Goal: Task Accomplishment & Management: Use online tool/utility

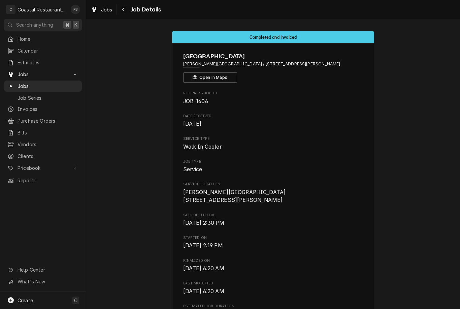
click at [37, 82] on span "Jobs" at bounding box center [48, 85] width 61 height 7
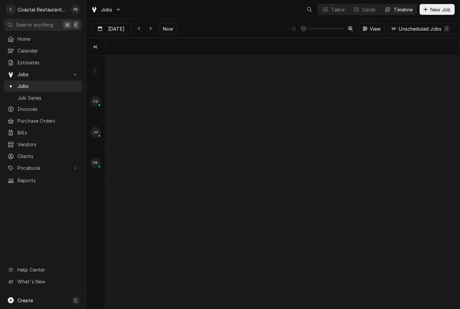
scroll to position [0, 3015]
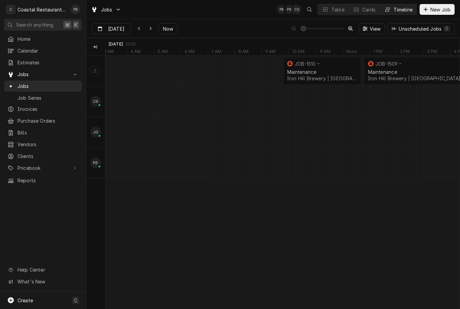
click at [167, 27] on span "Now" at bounding box center [168, 28] width 13 height 7
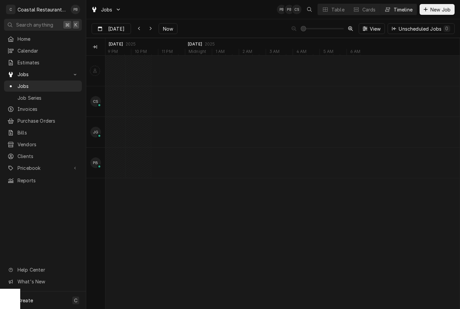
scroll to position [0, 3591]
type input "Sep 4"
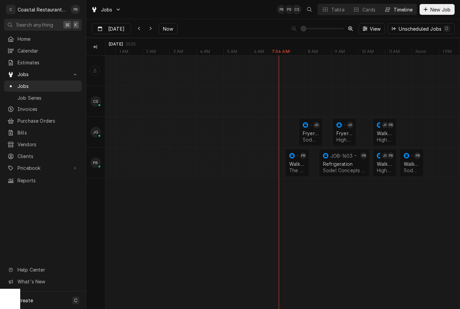
click at [299, 169] on div "The Station on Kings | Lewes, 19958" at bounding box center [297, 170] width 16 height 6
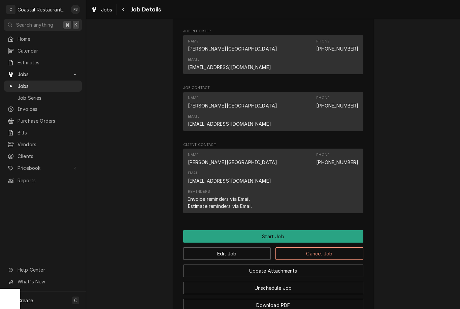
scroll to position [369, 0]
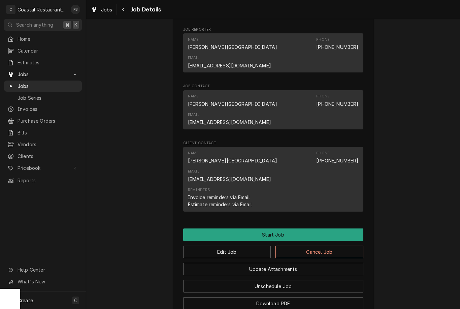
click at [295, 228] on button "Start Job" at bounding box center [273, 234] width 180 height 12
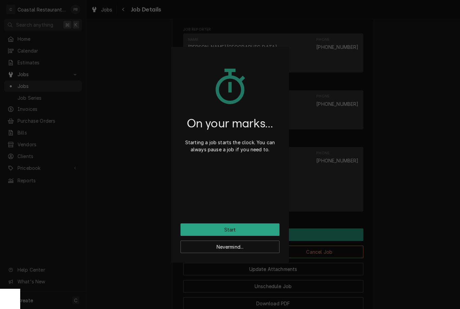
click at [263, 228] on button "Start" at bounding box center [229, 229] width 99 height 12
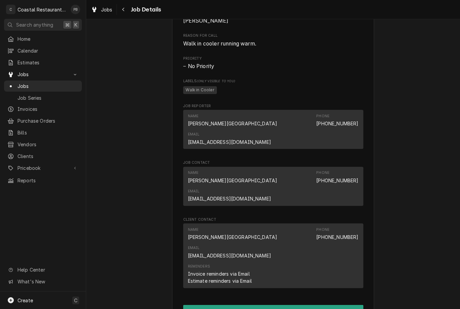
scroll to position [347, 0]
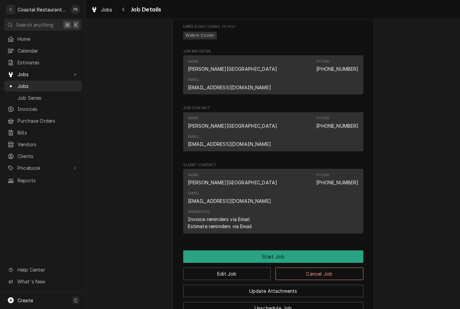
click at [292, 250] on button "Start Job" at bounding box center [273, 256] width 180 height 12
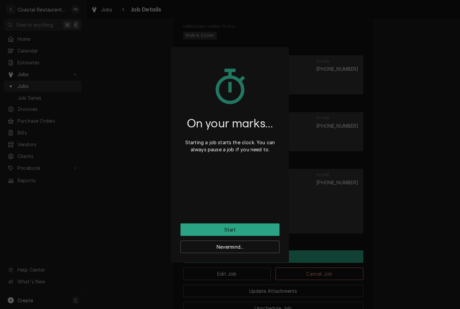
click at [261, 228] on button "Start" at bounding box center [229, 229] width 99 height 12
